Goal: Transaction & Acquisition: Purchase product/service

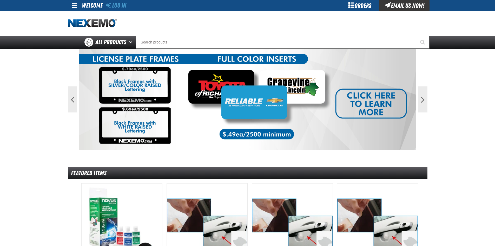
click at [362, 8] on div "Orders" at bounding box center [360, 5] width 39 height 11
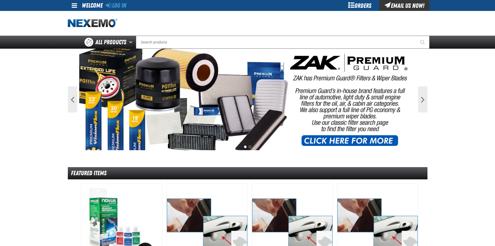
click at [364, 7] on div "Orders" at bounding box center [360, 5] width 39 height 11
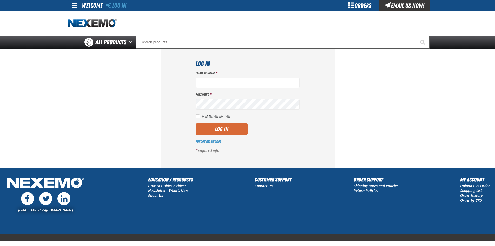
type input "bsmihula@vtaig.com"
drag, startPoint x: 221, startPoint y: 129, endPoint x: 242, endPoint y: 125, distance: 21.9
click at [221, 129] on button "Log In" at bounding box center [222, 128] width 52 height 11
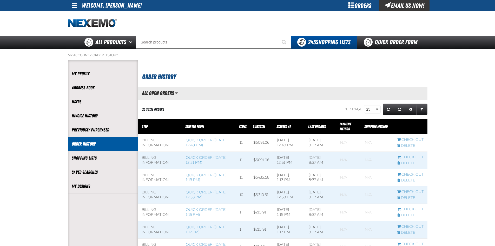
scroll to position [0, 0]
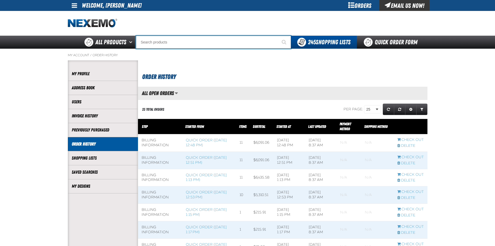
click at [179, 45] on input "Search" at bounding box center [213, 42] width 155 height 13
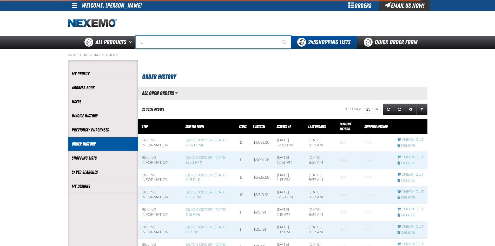
type input "LE"
type input "LEASE"
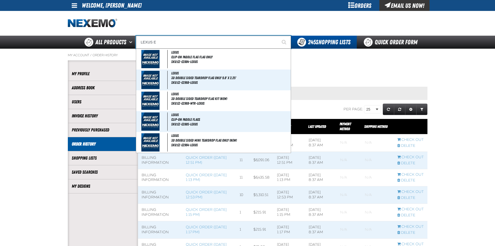
type input "LEXUS ES"
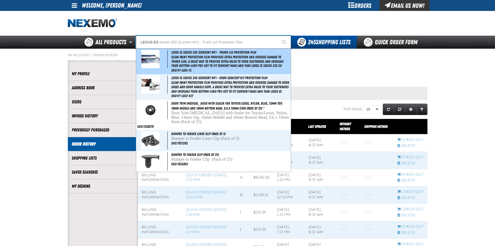
type input "LEXUS ES Series 350 (Current MY) - Trunk Lid Protection Film"
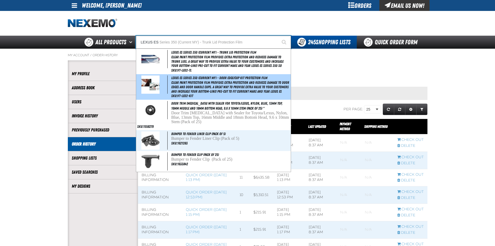
click at [202, 83] on span "Clear paint protection film provides extra protection and reduces damage to doo…" at bounding box center [230, 86] width 119 height 13
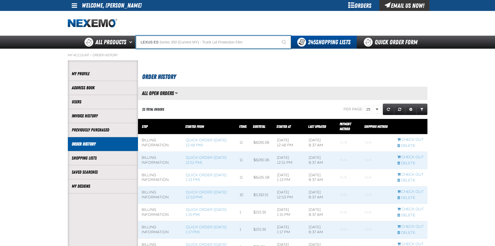
type input "Lexus ES Series 350 (Current MY) - Door Edge/Cup Kit Protection Film"
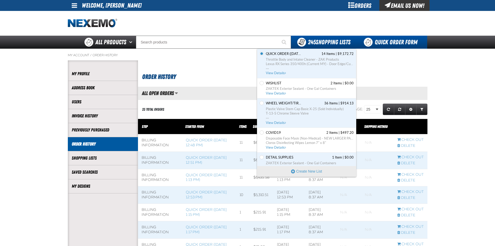
scroll to position [0, 0]
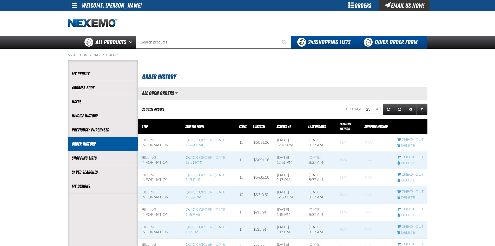
drag, startPoint x: 387, startPoint y: 42, endPoint x: 389, endPoint y: 43, distance: 3.0
click at [387, 42] on link "Quick Order Form" at bounding box center [392, 42] width 70 height 13
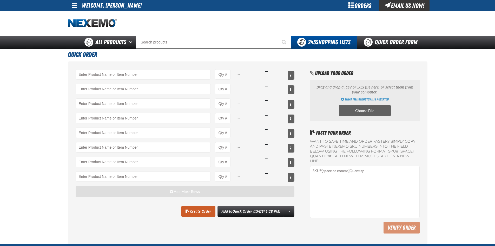
click at [169, 190] on button "Add More Rows" at bounding box center [185, 191] width 219 height 11
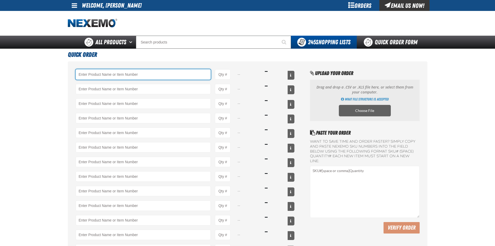
click at [99, 71] on input "Product" at bounding box center [144, 74] width 136 height 10
paste input "VT-LE02-KIT"
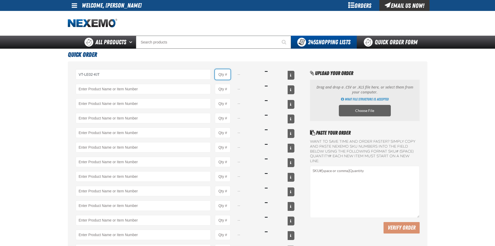
click at [227, 75] on input "Product Quantity" at bounding box center [223, 74] width 16 height 10
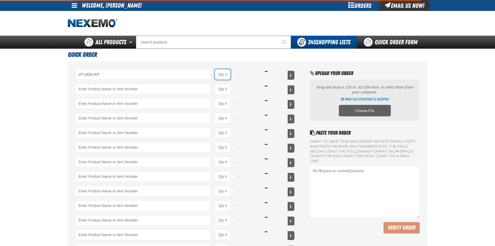
type input "VT-LE02-KIT - Lexus ES Series 350 (Current MY) - Door Edge/Cup Kit Protection F…"
type input "1"
select select "each"
drag, startPoint x: 226, startPoint y: 73, endPoint x: 218, endPoint y: 75, distance: 8.2
click at [218, 75] on input "1" at bounding box center [223, 74] width 16 height 10
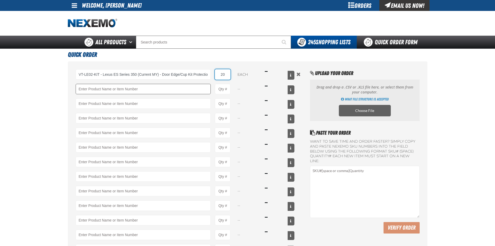
type input "20"
click at [164, 88] on input "Product" at bounding box center [144, 89] width 136 height 10
paste input "VT-LE10-KIT"
click at [225, 89] on input "Product Quantity" at bounding box center [223, 89] width 16 height 10
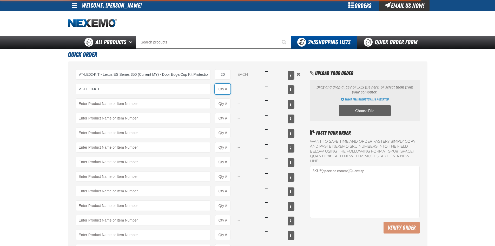
type input "VT-LE10-KIT - Lexus RX Series 350/400h (Current MY) - Door Edge/Cup Kit Protect…"
type input "1"
select select "each"
click at [228, 89] on input "1" at bounding box center [223, 89] width 16 height 10
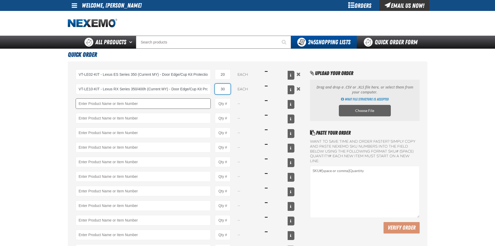
type input "30"
click at [180, 105] on input "Product" at bounding box center [144, 103] width 136 height 10
click at [105, 104] on input "Product" at bounding box center [144, 103] width 136 height 10
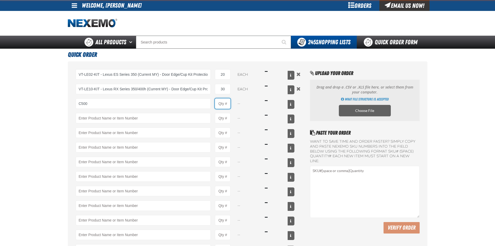
click at [226, 103] on input "Product Quantity" at bounding box center [223, 103] width 16 height 10
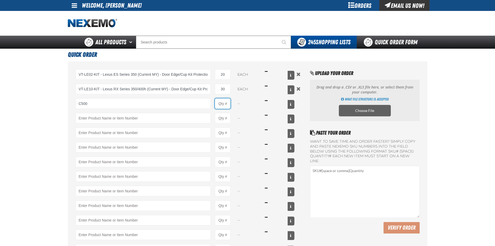
type input "C500 - Synthetic Engine Oil Booster - ZAK Products"
type input "1"
select select "bottle"
click at [228, 103] on input "1" at bounding box center [223, 103] width 16 height 10
type input "120"
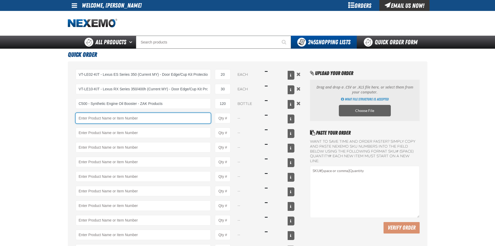
click at [188, 114] on input "Product" at bounding box center [144, 118] width 136 height 10
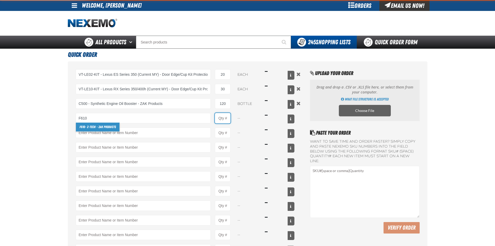
click at [225, 118] on input "Product Quantity" at bounding box center [223, 118] width 16 height 10
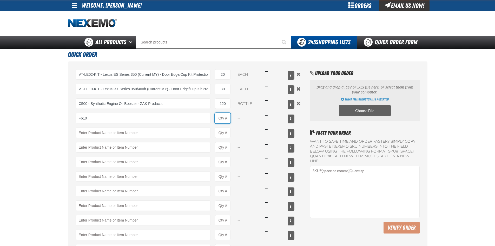
type input "F610 - Z-Tech - ZAK Products"
type input "1"
select select "bottle"
click at [230, 119] on input "1" at bounding box center [223, 118] width 16 height 10
type input "72"
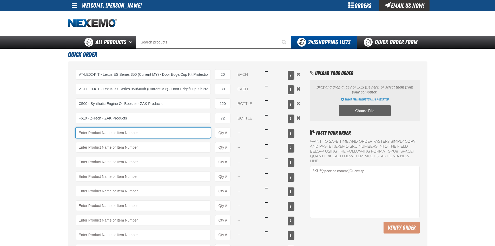
click at [188, 130] on input "Product" at bounding box center [144, 132] width 136 height 10
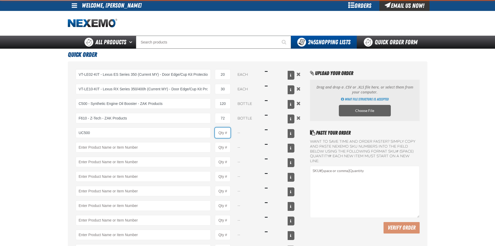
click at [222, 133] on input "Product Quantity" at bounding box center [223, 132] width 16 height 10
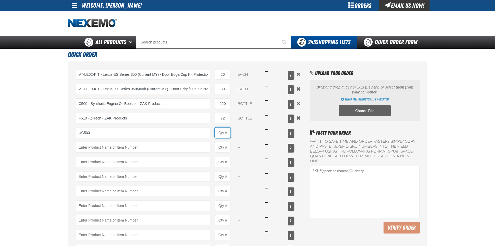
type input "UC500 - Performance Used Car Kit - ZAK Products"
type input "1"
select select "kit"
click at [228, 133] on input "1" at bounding box center [223, 132] width 16 height 10
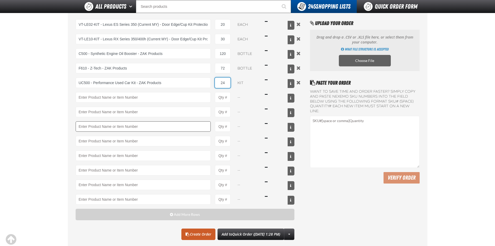
scroll to position [52, 0]
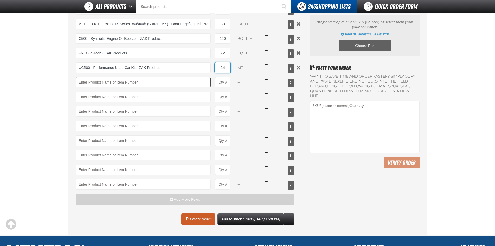
type input "24"
click at [163, 82] on input "Product" at bounding box center [144, 82] width 136 height 10
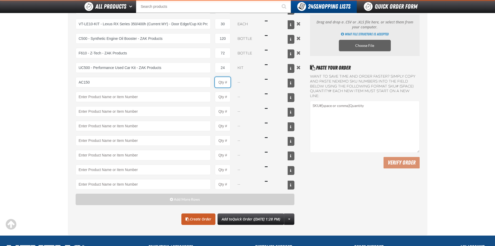
click at [225, 85] on input "Product Quantity" at bounding box center [223, 82] width 16 height 10
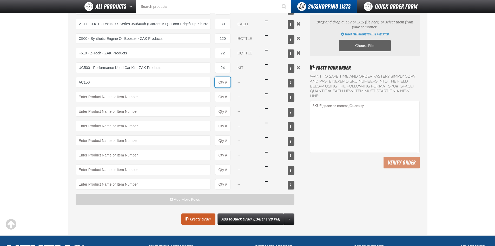
type input "AC150 - Evaporator Core Cleaner - ZAK Products"
type input "1"
select select "can"
click at [229, 82] on input "1" at bounding box center [223, 82] width 16 height 10
type input "12"
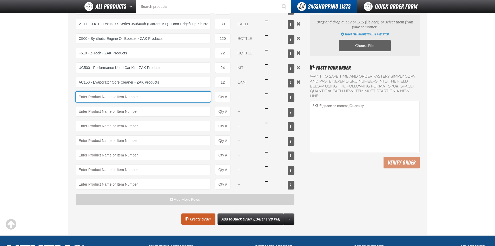
click at [170, 96] on input "Product" at bounding box center [144, 97] width 136 height 10
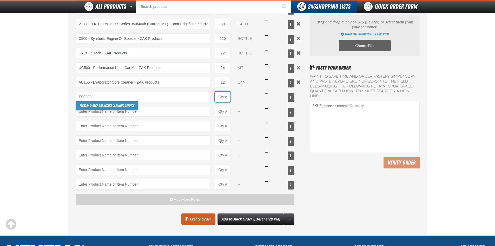
click at [223, 95] on input "Product Quantity" at bounding box center [223, 97] width 16 height 10
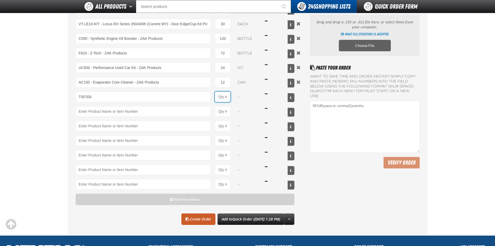
type input "TSF200 - 2-Step GDI Intake Cleaning Service"
type input "1"
select select "kit"
click at [227, 97] on input "1" at bounding box center [223, 97] width 16 height 10
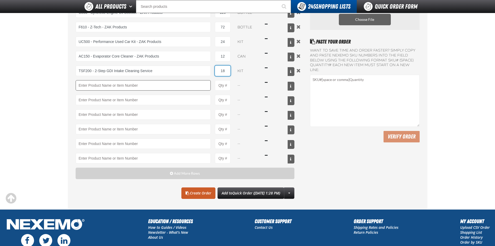
type input "18"
click at [153, 85] on input "Product" at bounding box center [144, 85] width 136 height 10
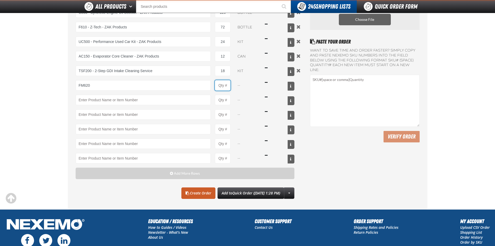
click at [224, 87] on input "Product Quantity" at bounding box center [223, 85] width 16 height 10
type input "FM620 - Fuel Injection Cleaner - ZAK Products"
type input "1"
select select "bottle"
click at [227, 87] on input "1" at bounding box center [223, 85] width 16 height 10
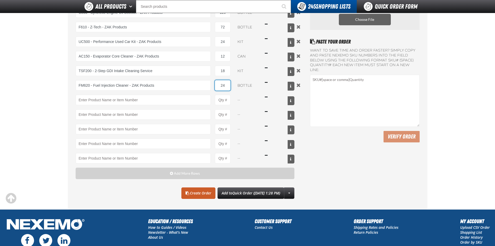
scroll to position [104, 0]
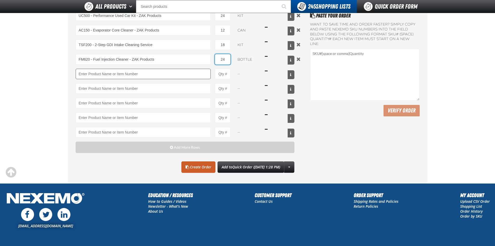
type input "24"
click at [184, 71] on input "Product" at bounding box center [144, 74] width 136 height 10
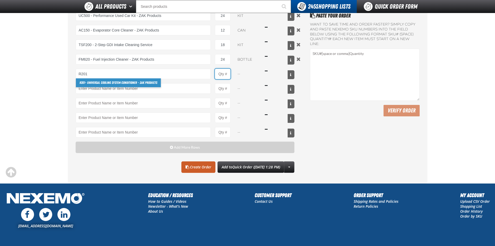
click at [227, 78] on input "Product Quantity" at bounding box center [223, 74] width 16 height 10
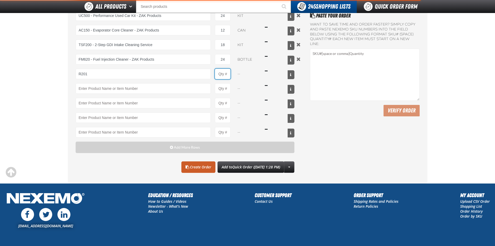
type input "R201 - Universal Cooling System Conditioner - ZAK Products"
type input "1"
select select "bottle"
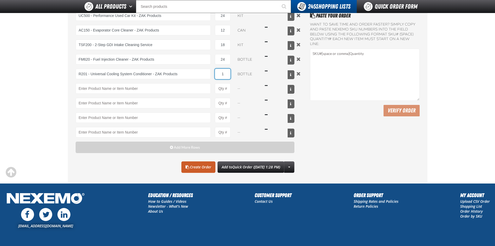
click at [229, 75] on input "1" at bounding box center [223, 74] width 16 height 10
type input "24"
click at [154, 91] on input "Product" at bounding box center [144, 88] width 136 height 10
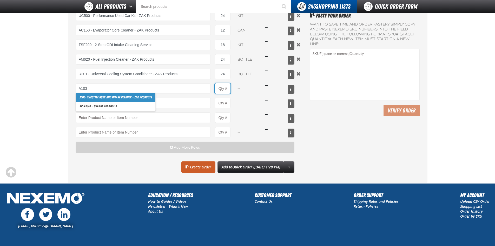
click at [226, 91] on input "Product Quantity" at bounding box center [223, 88] width 16 height 10
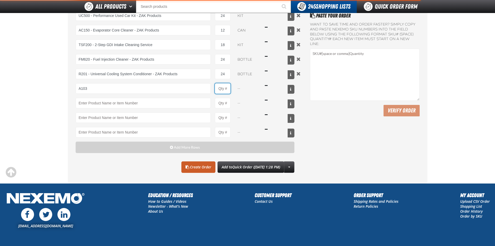
type input "A103 - Throttle Body and Intake Cleaner - ZAK Products"
type input "1"
select select "can"
click at [229, 88] on input "1" at bounding box center [223, 88] width 16 height 10
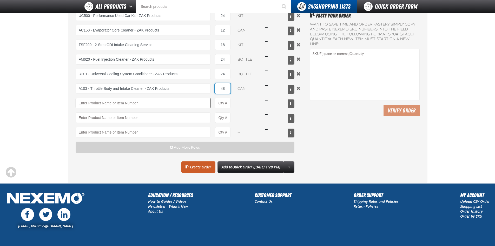
type input "48"
click at [183, 105] on input "Product" at bounding box center [144, 103] width 136 height 10
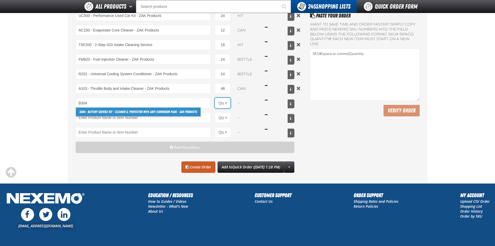
click at [226, 104] on input "Product Quantity" at bounding box center [223, 103] width 16 height 10
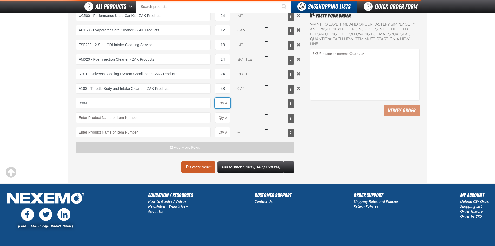
type input "B304 - Battery Service Kit - Cleaner &amp; Protector with Anti-Corrosion Pads -…"
type input "1"
click at [228, 103] on input "1" at bounding box center [223, 103] width 16 height 10
select select "kit"
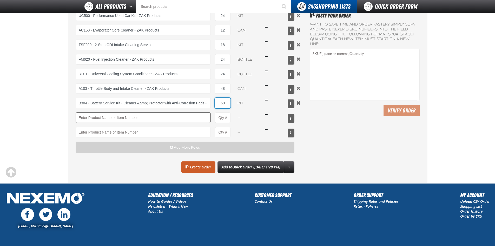
type input "60"
click at [174, 121] on input "Product" at bounding box center [144, 117] width 136 height 10
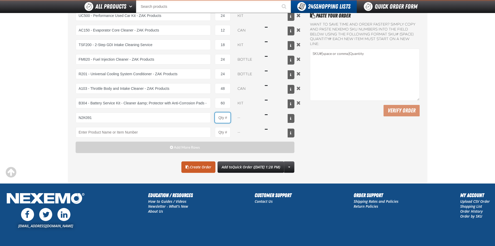
click at [221, 117] on input "Product Quantity" at bounding box center [223, 117] width 16 height 10
type input "N2K091 - N2 Nitrogen Installation Kits"
type input "1"
select select "kit"
click at [227, 117] on input "1" at bounding box center [223, 117] width 16 height 10
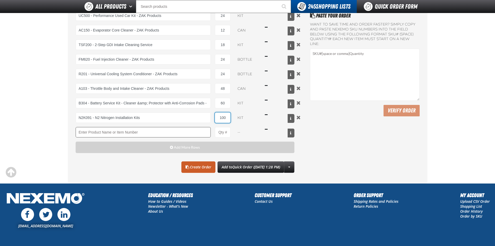
type input "100"
click at [180, 132] on input "Product" at bounding box center [144, 132] width 136 height 10
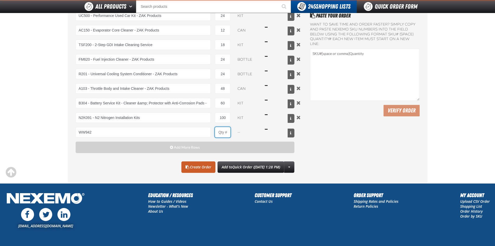
click at [229, 133] on input "Product Quantity" at bounding box center [223, 132] width 16 height 10
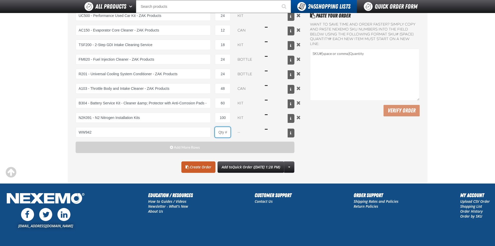
type input "WW942 - VOC Compliant Windshield Wash Concentrate - ZAK Products"
type input "1"
select select "bottle"
click at [230, 132] on input "1" at bounding box center [223, 132] width 16 height 10
type input "24"
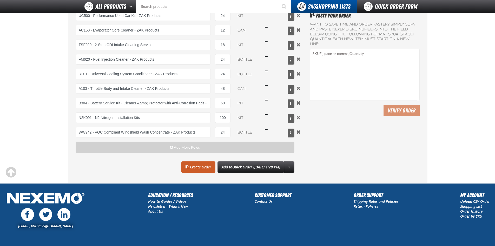
click at [33, 149] on main "Quick Order VT-LE02-KIT - Lexus ES Series 350 (Current MY) - Door Edge/Cup Kit …" at bounding box center [247, 58] width 495 height 252
click at [195, 167] on link "Create Order" at bounding box center [199, 166] width 34 height 11
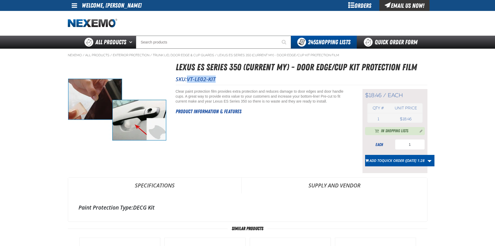
drag, startPoint x: 188, startPoint y: 79, endPoint x: 218, endPoint y: 79, distance: 29.9
click at [218, 79] on p "SKU: VT-LE02-KIT" at bounding box center [302, 78] width 252 height 7
copy span "VT-LE02-KIT"
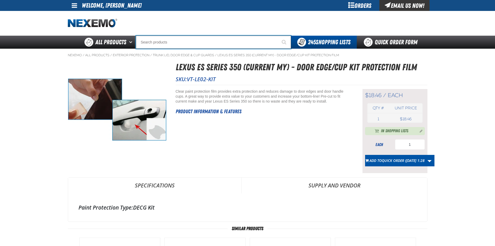
click at [165, 40] on input "Search" at bounding box center [213, 42] width 155 height 13
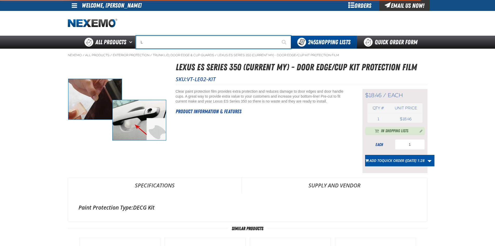
type input "LE"
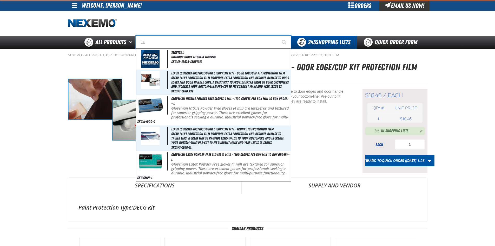
type input "LEASE"
type input "LEX"
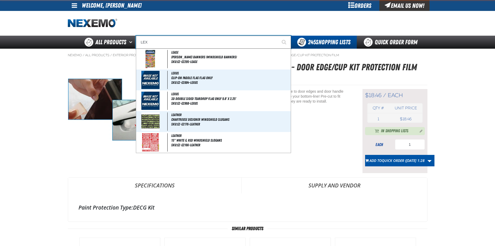
type input "LEXUS"
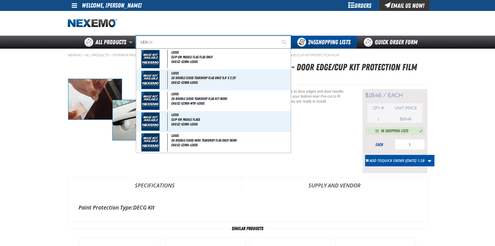
type input "LEXU"
type input "LEXUS R"
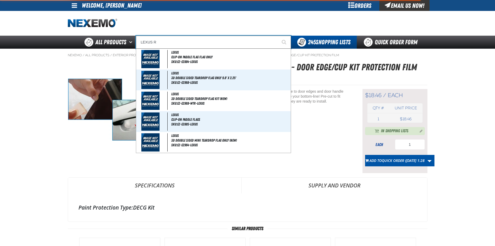
type input "LEXUS RC (Current MY) - Door Edge/Cup Kit Protection Film"
type input "LEXUS RX"
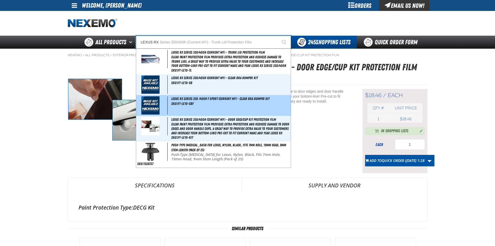
type input "LEXUS RX Series 350/400h (Current MY) - Trunk Lid Protection Film"
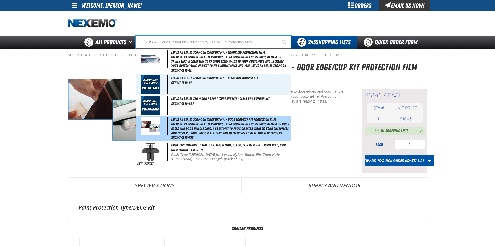
click at [189, 127] on span "Clear paint protection film provides extra protection and reduces damage to doo…" at bounding box center [230, 128] width 119 height 13
type input "Lexus RX Series 350/400h (Current MY) - Door Edge/Cup Kit Protection Film"
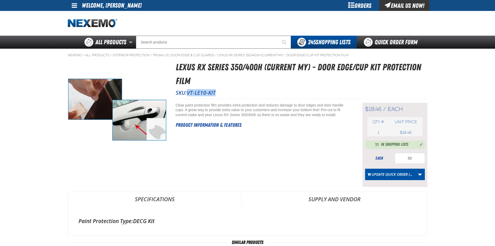
drag, startPoint x: 188, startPoint y: 93, endPoint x: 218, endPoint y: 93, distance: 29.4
click at [218, 93] on p "SKU: VT-LE10-KIT" at bounding box center [302, 92] width 252 height 7
copy span "VT-LE10-KIT"
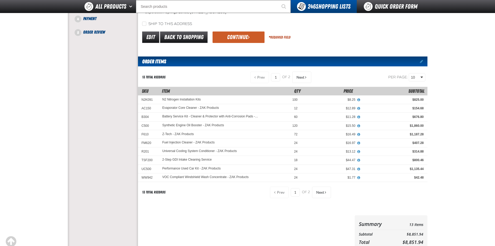
scroll to position [78, 0]
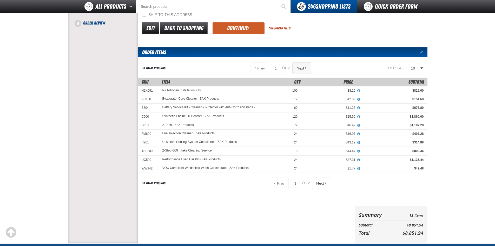
click at [300, 68] on span "Next" at bounding box center [301, 68] width 8 height 4
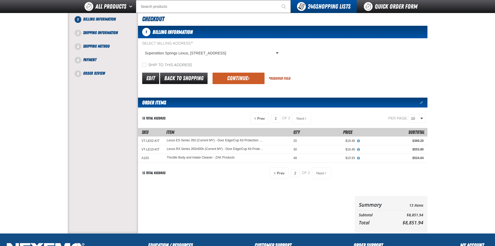
scroll to position [26, 0]
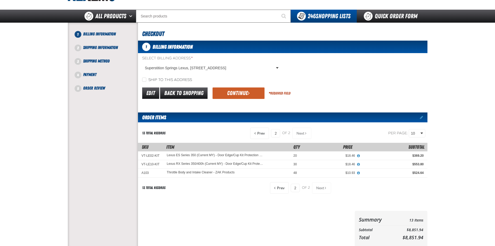
click at [244, 93] on button "Continue" at bounding box center [239, 92] width 52 height 11
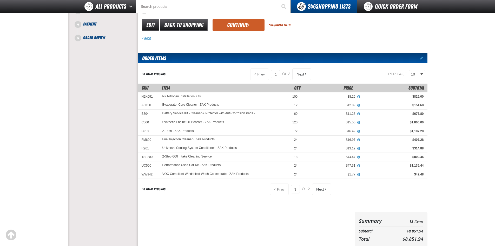
scroll to position [52, 0]
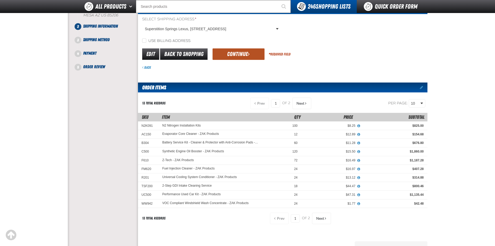
click at [244, 54] on button "Continue" at bounding box center [239, 53] width 52 height 11
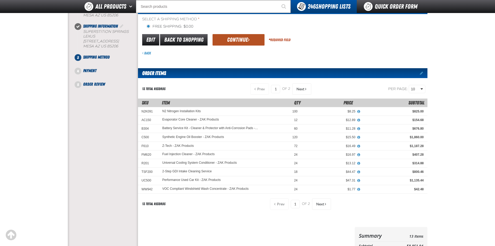
click at [236, 40] on button "Continue" at bounding box center [239, 39] width 52 height 11
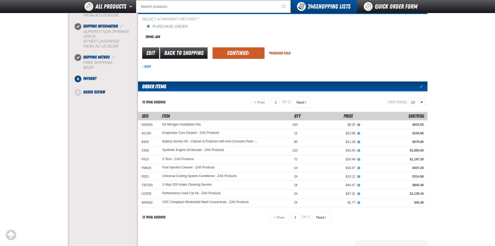
click at [238, 48] on button "Continue" at bounding box center [239, 52] width 52 height 11
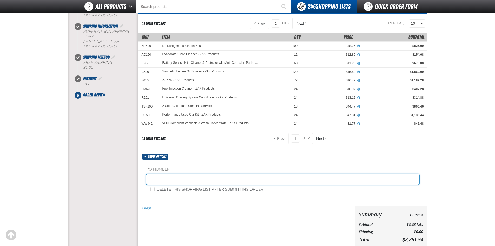
click at [156, 179] on input "text" at bounding box center [282, 179] width 273 height 10
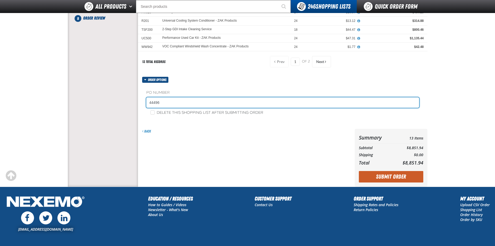
scroll to position [130, 0]
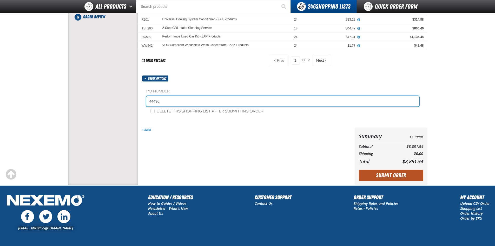
type input "44496"
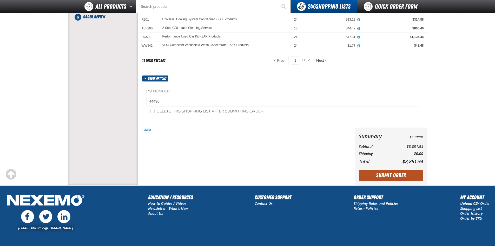
click at [389, 175] on button "Submit Order" at bounding box center [391, 175] width 65 height 11
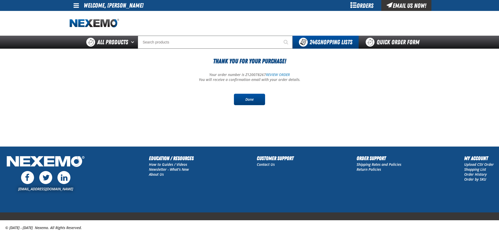
click at [247, 100] on link "Done" at bounding box center [249, 99] width 31 height 11
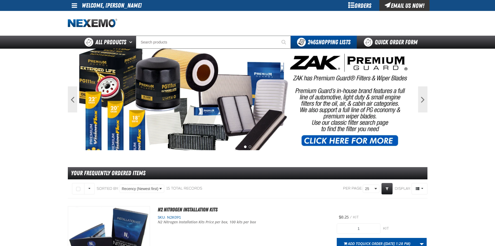
click at [362, 6] on div "Orders" at bounding box center [360, 5] width 39 height 11
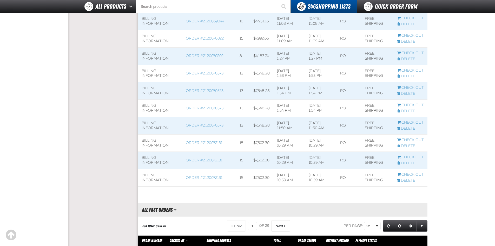
scroll to position [208, 0]
